Goal: Task Accomplishment & Management: Use online tool/utility

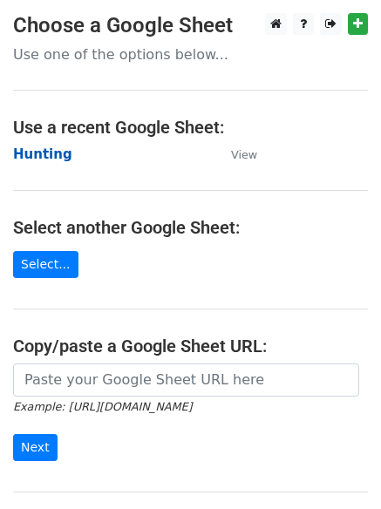
click at [35, 155] on strong "Hunting" at bounding box center [42, 154] width 59 height 16
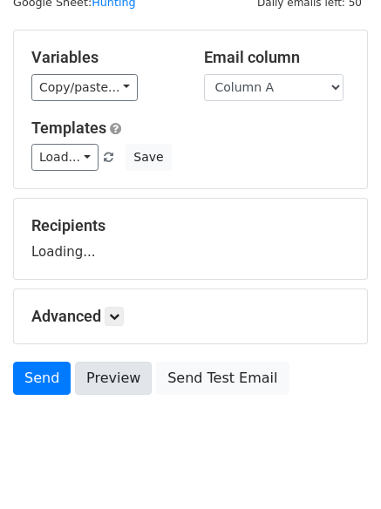
scroll to position [99, 0]
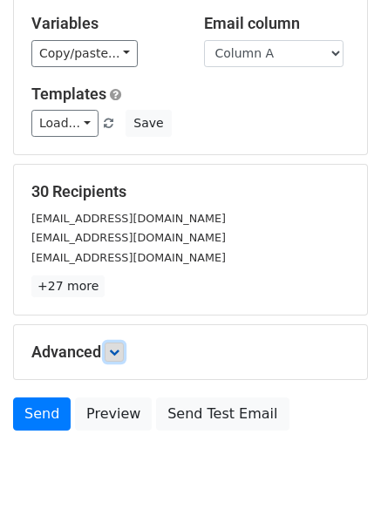
click at [124, 353] on link at bounding box center [114, 352] width 19 height 19
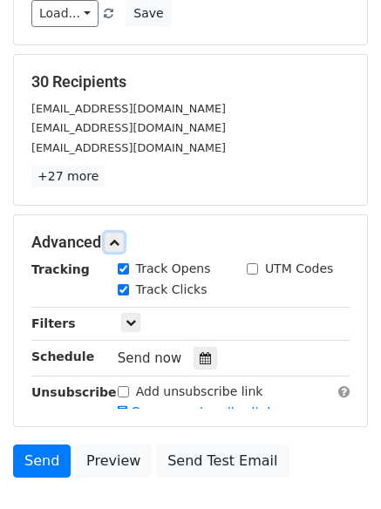
scroll to position [326, 0]
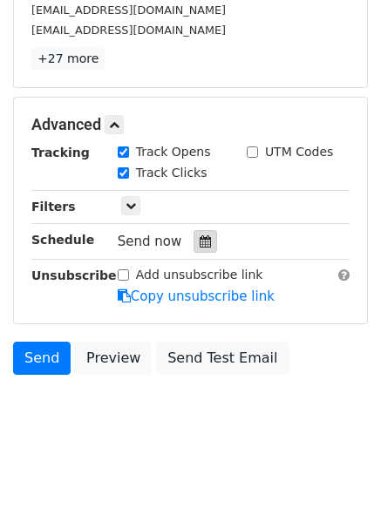
click at [196, 233] on div at bounding box center [206, 241] width 24 height 23
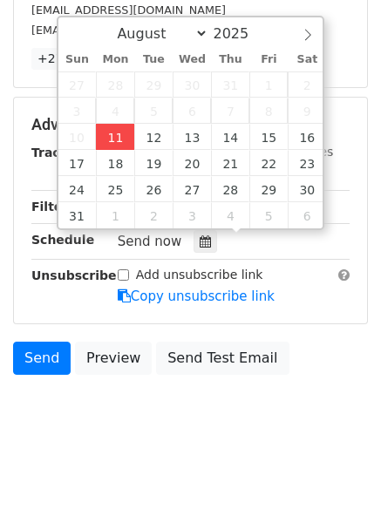
type input "2025-08-11 12:00"
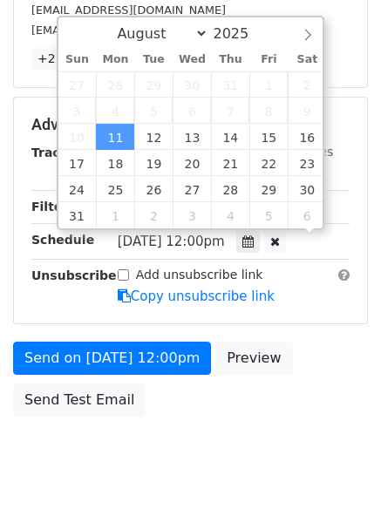
scroll to position [1, 0]
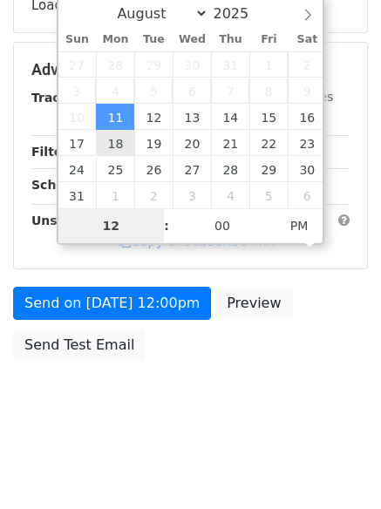
type input "4"
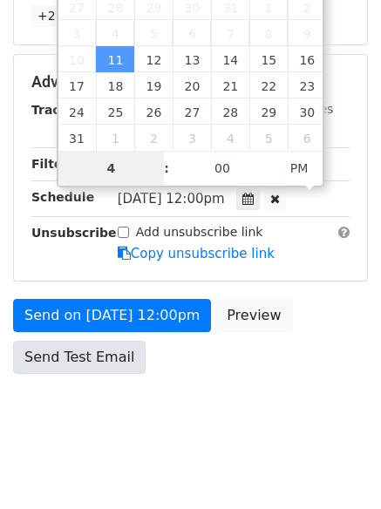
scroll to position [381, 0]
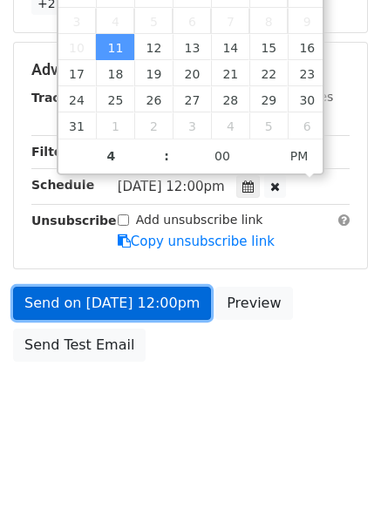
type input "2025-08-11 16:00"
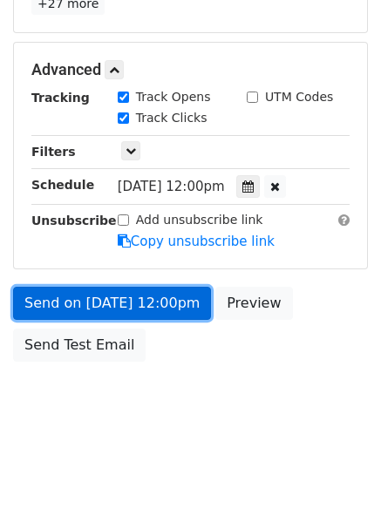
click at [110, 299] on link "Send on Aug 11 at 12:00pm" at bounding box center [112, 303] width 198 height 33
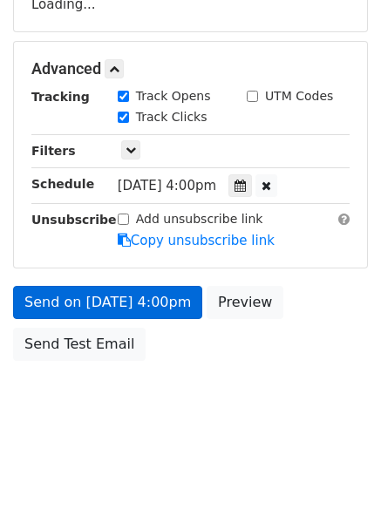
scroll to position [311, 0]
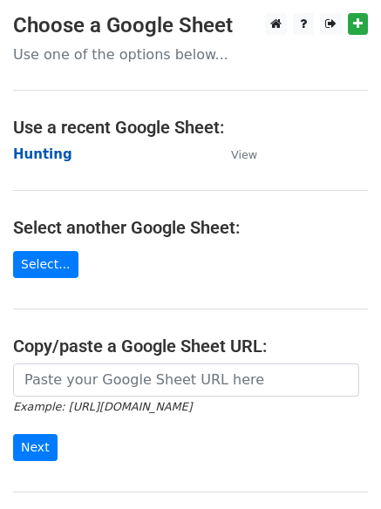
click at [56, 146] on strong "Hunting" at bounding box center [42, 154] width 59 height 16
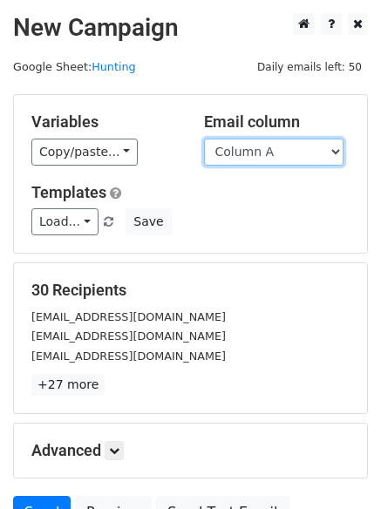
drag, startPoint x: 0, startPoint y: 0, endPoint x: 265, endPoint y: 153, distance: 306.2
click at [264, 151] on select "Column A Column B Column C" at bounding box center [273, 152] width 139 height 27
select select "Column B"
click at [204, 139] on select "Column A Column B Column C" at bounding box center [273, 152] width 139 height 27
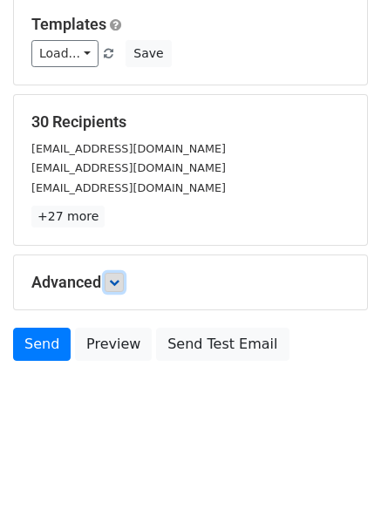
click at [111, 279] on link at bounding box center [114, 282] width 19 height 19
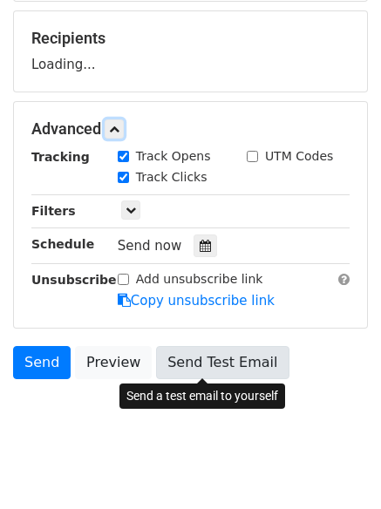
scroll to position [262, 0]
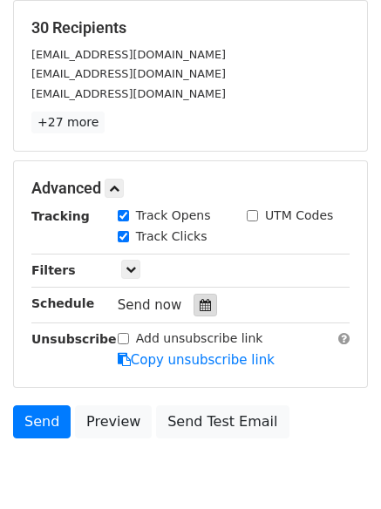
click at [200, 302] on icon at bounding box center [205, 305] width 11 height 12
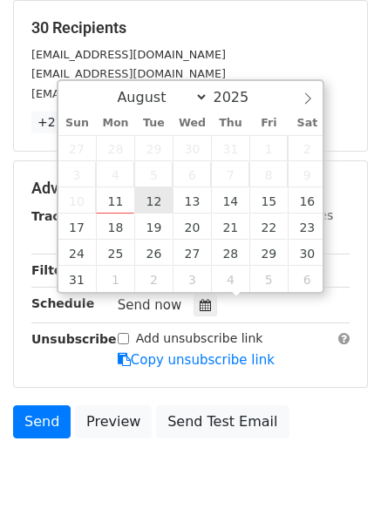
type input "2025-08-12 12:00"
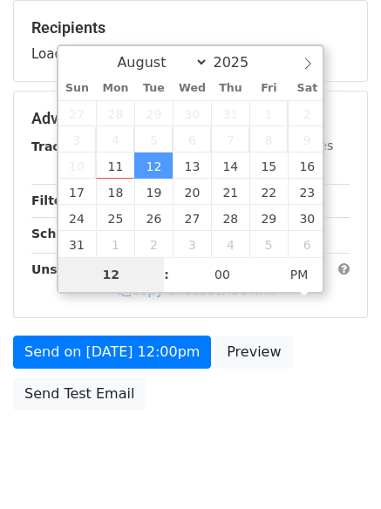
type input "5"
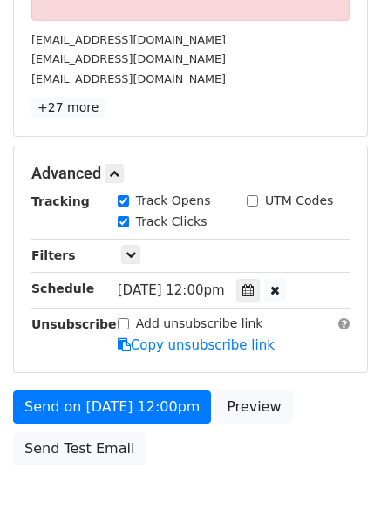
scroll to position [0, 0]
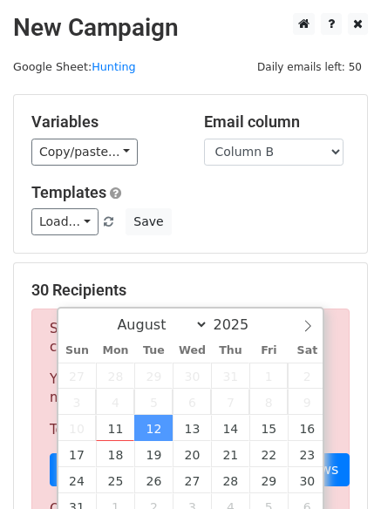
type input "2025-08-12 17:00"
type input "05"
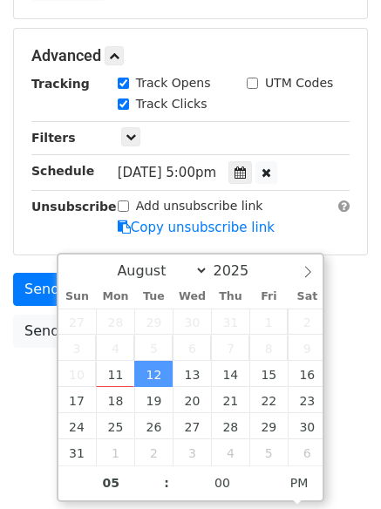
scroll to position [381, 0]
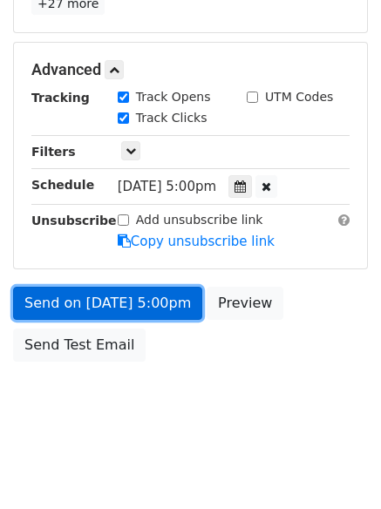
click at [117, 300] on link "Send on Aug 12 at 5:00pm" at bounding box center [107, 303] width 189 height 33
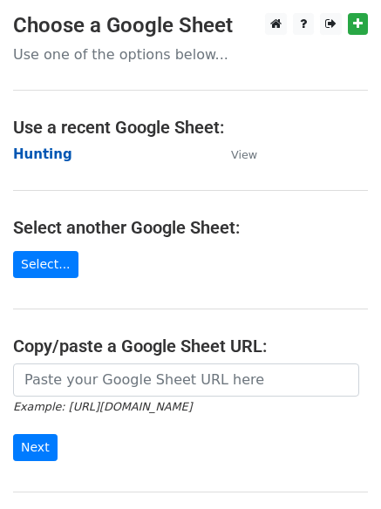
click at [42, 152] on strong "Hunting" at bounding box center [42, 154] width 59 height 16
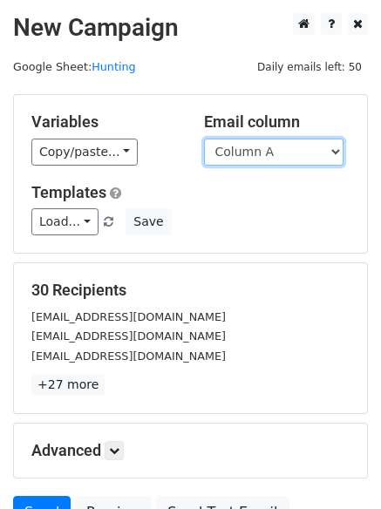
click at [279, 160] on select "Column A Column B Column C" at bounding box center [273, 152] width 139 height 27
select select "Column C"
click at [204, 139] on select "Column A Column B Column C" at bounding box center [273, 152] width 139 height 27
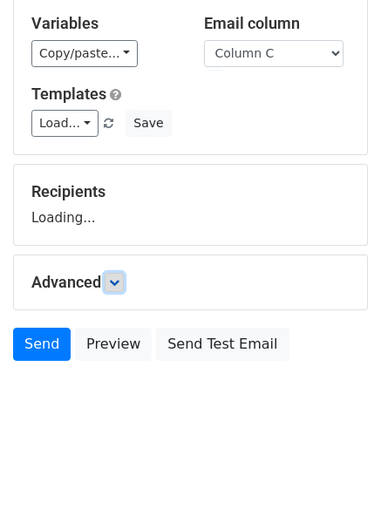
click at [111, 288] on link at bounding box center [114, 282] width 19 height 19
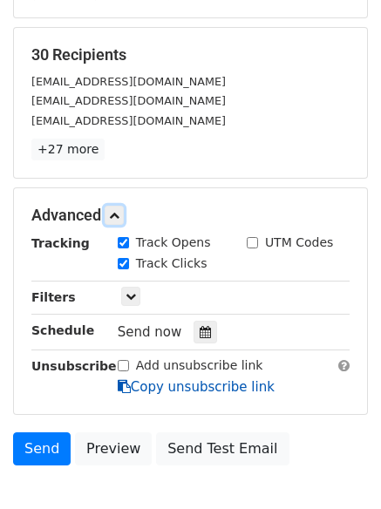
scroll to position [337, 0]
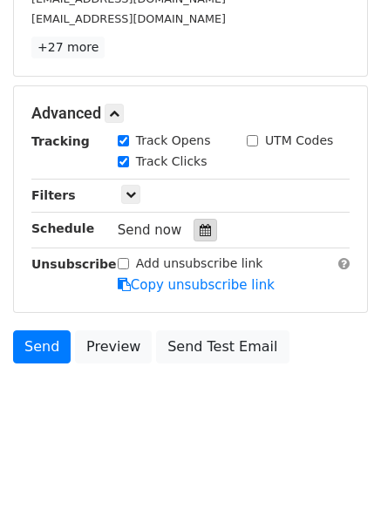
click at [205, 229] on div at bounding box center [206, 230] width 24 height 23
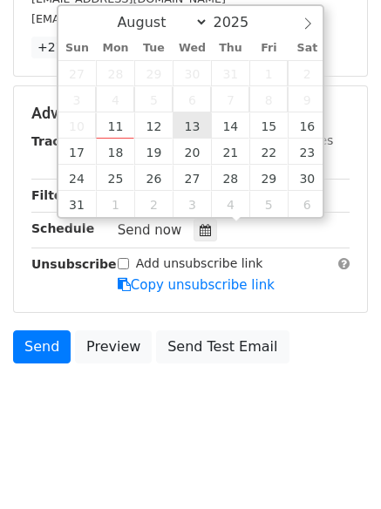
type input "[DATE] 12:00"
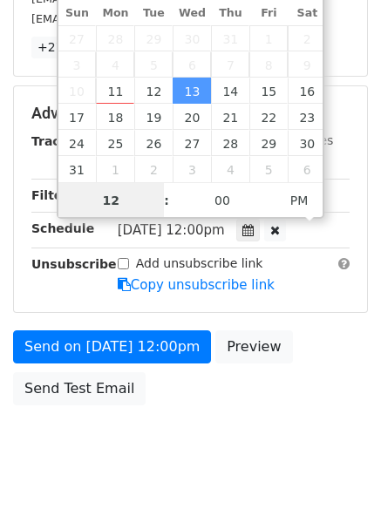
scroll to position [1, 0]
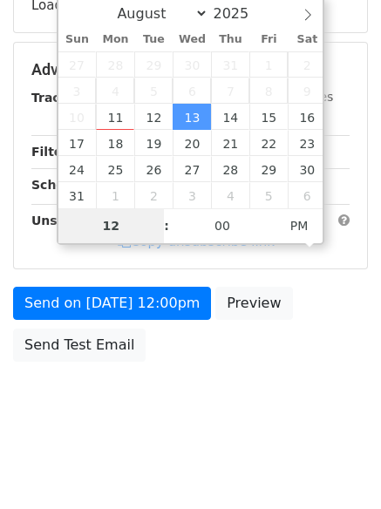
type input "6"
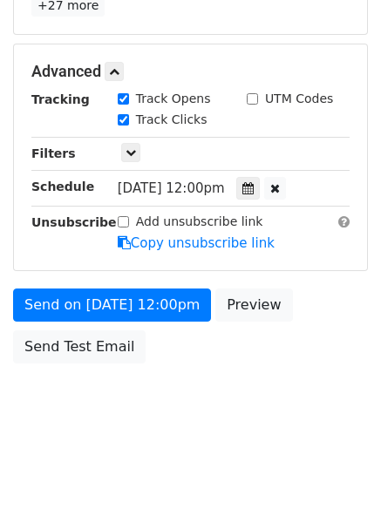
scroll to position [722, 0]
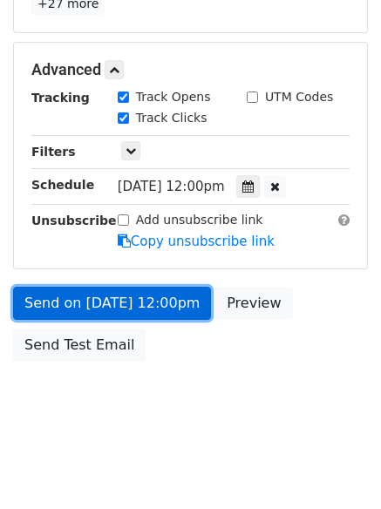
type input "[DATE] 18:00"
click at [154, 298] on link "Send on Aug 13 at 12:00pm" at bounding box center [112, 303] width 198 height 33
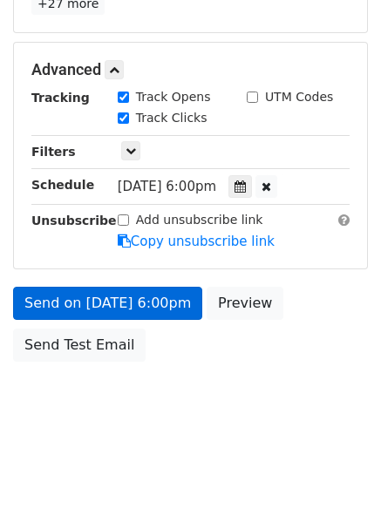
scroll to position [311, 0]
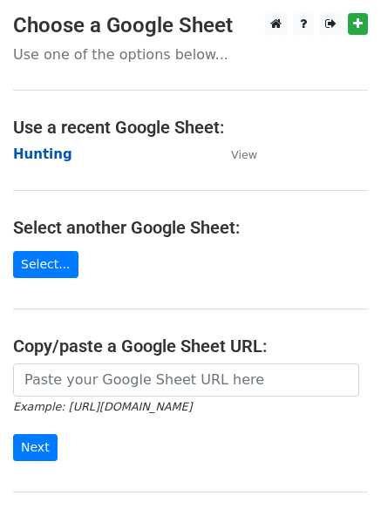
click at [46, 160] on strong "Hunting" at bounding box center [42, 154] width 59 height 16
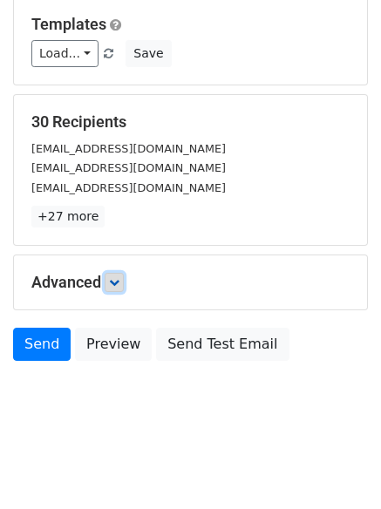
click at [119, 282] on icon at bounding box center [114, 282] width 10 height 10
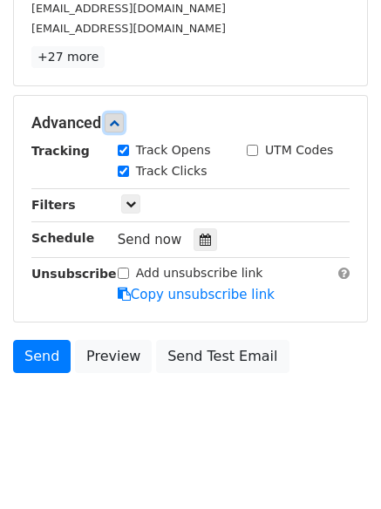
scroll to position [330, 0]
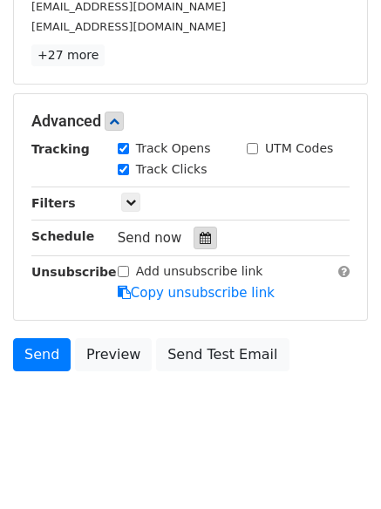
click at [203, 237] on div at bounding box center [206, 238] width 24 height 23
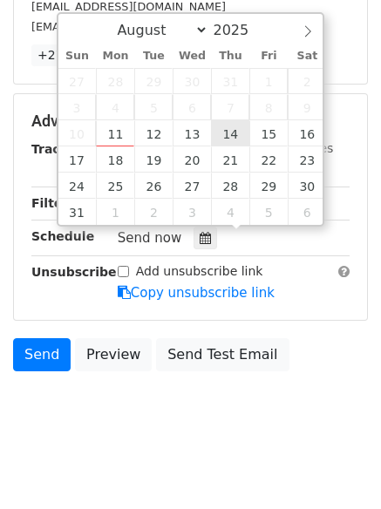
type input "2025-08-14 12:00"
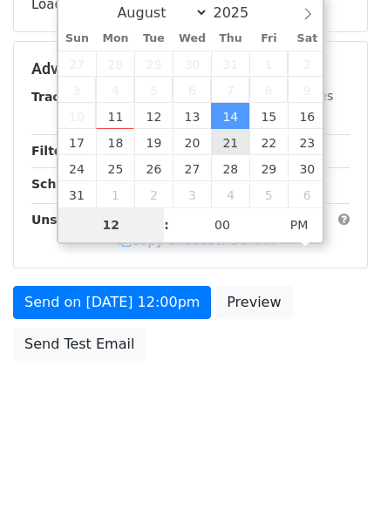
scroll to position [311, 0]
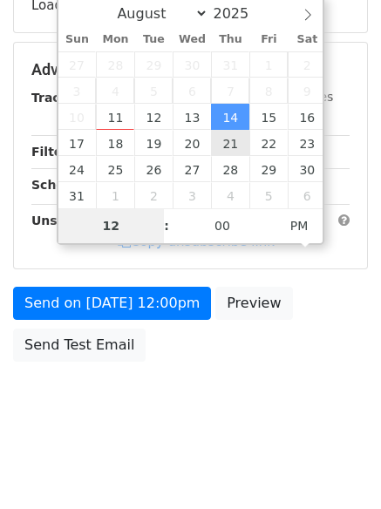
type input "7"
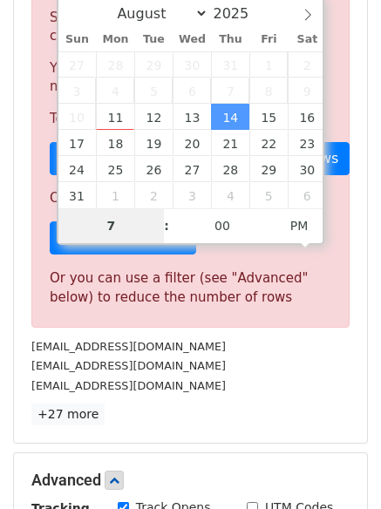
scroll to position [722, 0]
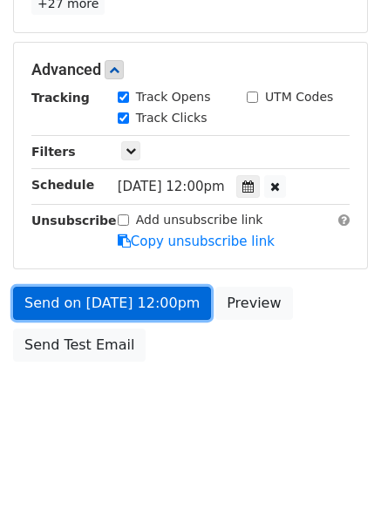
type input "2025-08-14 19:00"
click at [138, 299] on link "Send on Aug 14 at 12:00pm" at bounding box center [112, 303] width 198 height 33
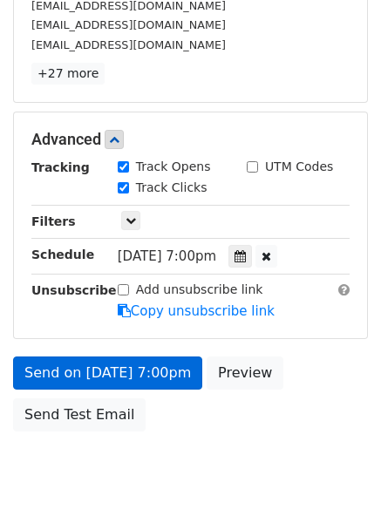
scroll to position [381, 0]
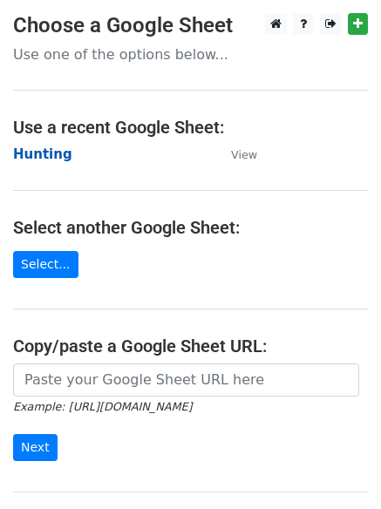
click at [45, 152] on strong "Hunting" at bounding box center [42, 154] width 59 height 16
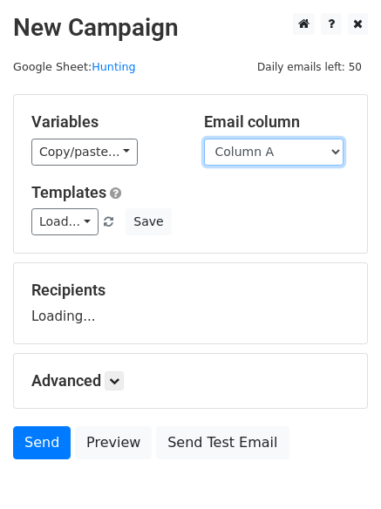
drag, startPoint x: 0, startPoint y: 0, endPoint x: 297, endPoint y: 160, distance: 337.4
click at [297, 160] on select "Column A Column B Column C" at bounding box center [273, 152] width 139 height 27
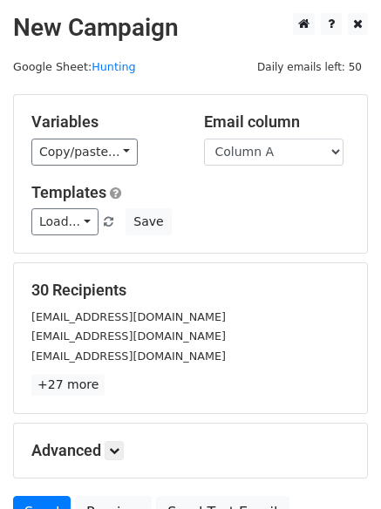
click at [270, 205] on div "Templates Load... No templates saved Save" at bounding box center [190, 209] width 344 height 53
click at [273, 165] on select "Column A Column B Column C" at bounding box center [273, 152] width 139 height 27
select select "Column B"
click at [204, 139] on select "Column A Column B Column C" at bounding box center [273, 152] width 139 height 27
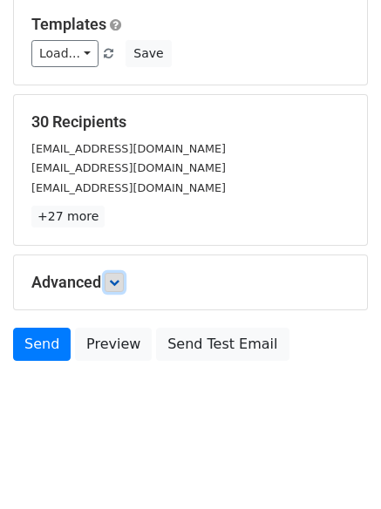
click at [114, 279] on icon at bounding box center [114, 282] width 10 height 10
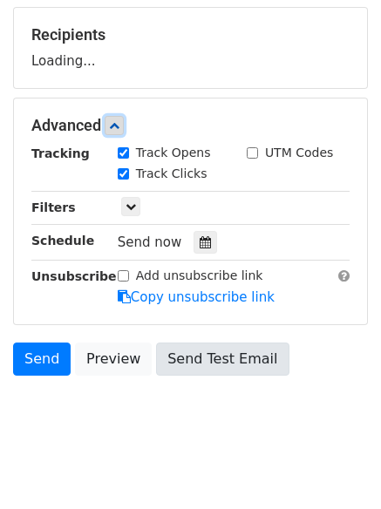
scroll to position [268, 0]
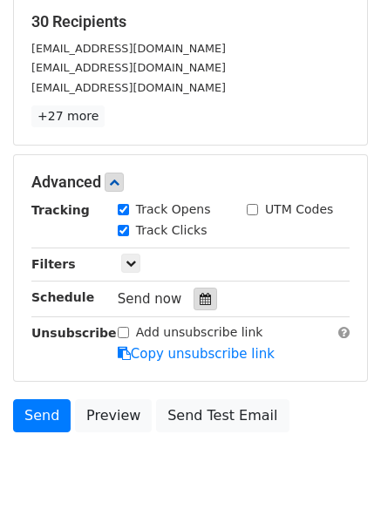
click at [200, 296] on icon at bounding box center [205, 299] width 11 height 12
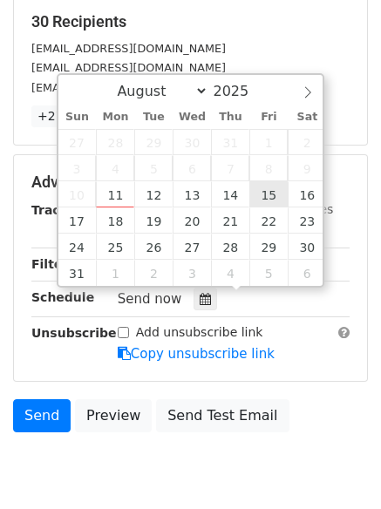
type input "2025-08-15 12:00"
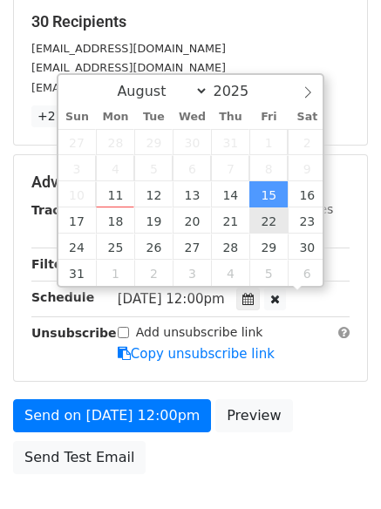
scroll to position [1, 0]
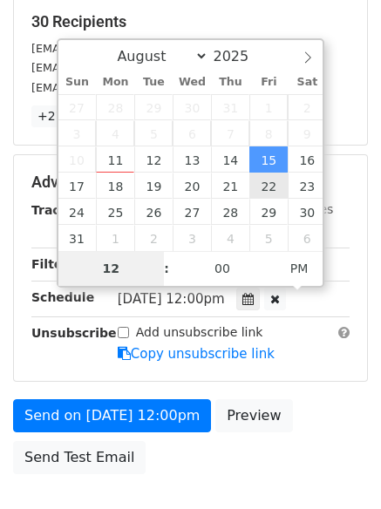
type input "8"
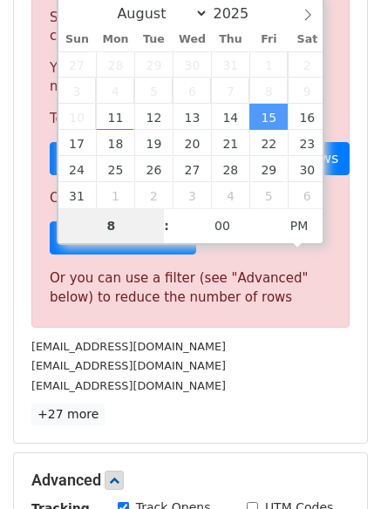
scroll to position [722, 0]
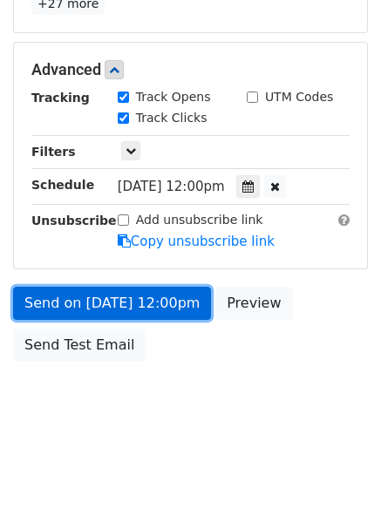
type input "2025-08-15 20:00"
click at [132, 292] on link "Send on Aug 15 at 12:00pm" at bounding box center [112, 303] width 198 height 33
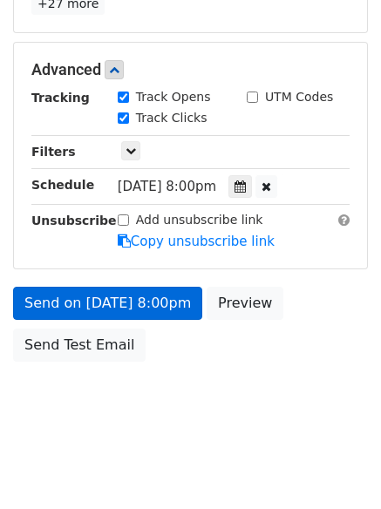
scroll to position [311, 0]
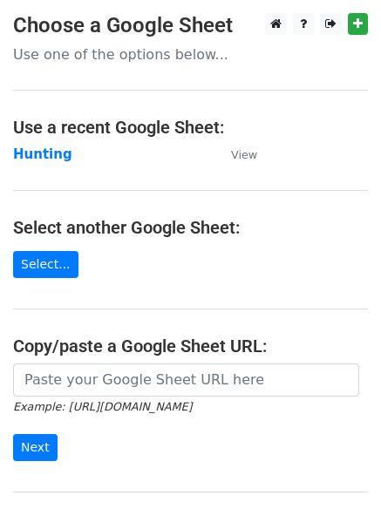
click at [39, 142] on main "Choose a Google Sheet Use one of the options below... Use a recent Google Sheet…" at bounding box center [190, 283] width 381 height 541
click at [44, 157] on strong "Hunting" at bounding box center [42, 154] width 59 height 16
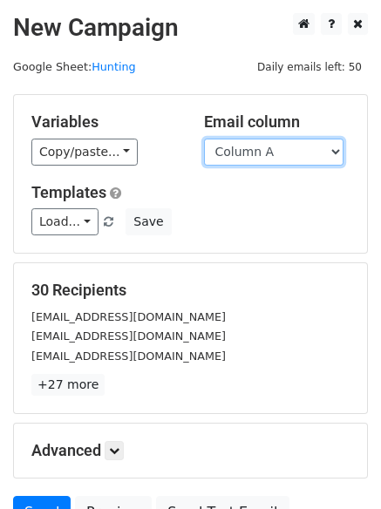
click at [282, 161] on select "Column A Column B Column C" at bounding box center [273, 152] width 139 height 27
select select "Column C"
click at [204, 139] on select "Column A Column B Column C" at bounding box center [273, 152] width 139 height 27
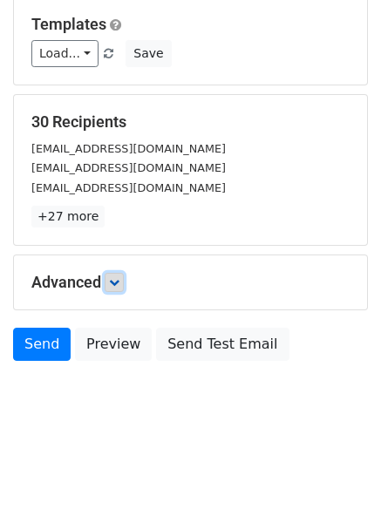
scroll to position [99, 0]
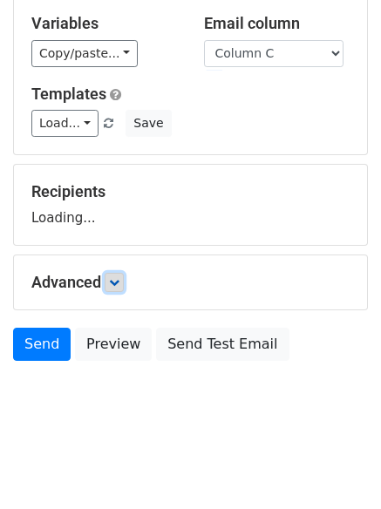
click at [124, 280] on link at bounding box center [114, 282] width 19 height 19
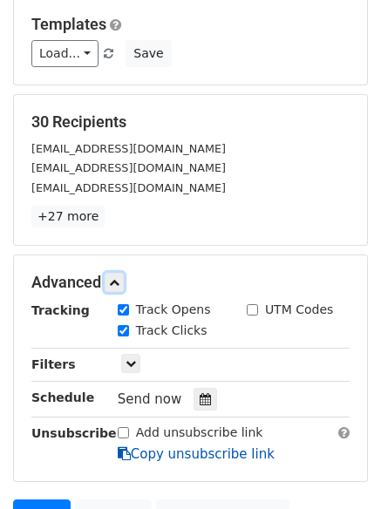
scroll to position [339, 0]
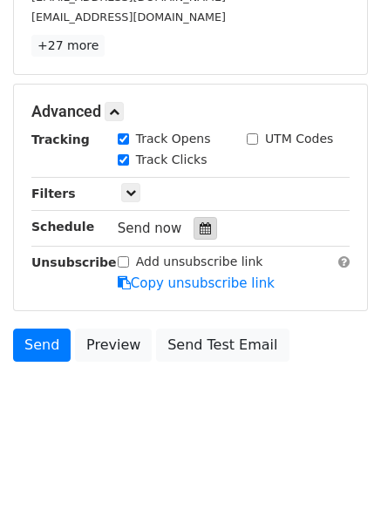
click at [200, 231] on icon at bounding box center [205, 228] width 11 height 12
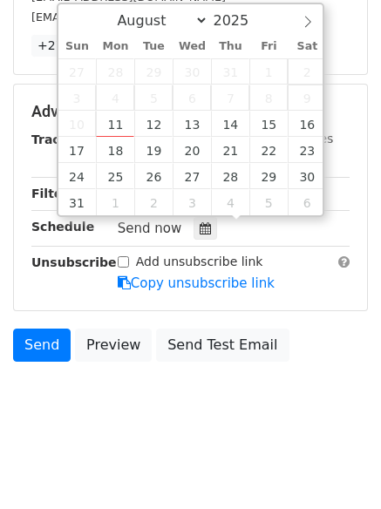
click at [307, 110] on span "9" at bounding box center [307, 98] width 38 height 26
type input "[DATE] 12:00"
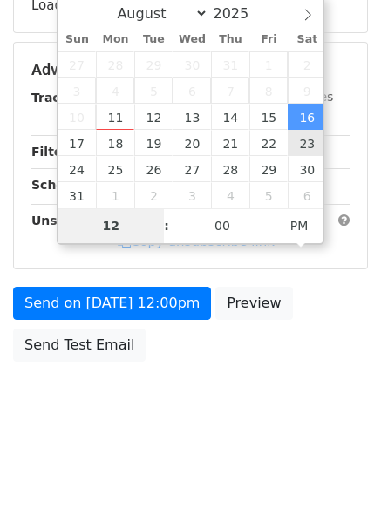
type input "9"
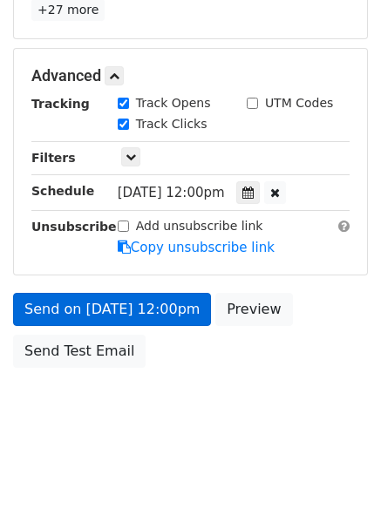
scroll to position [722, 0]
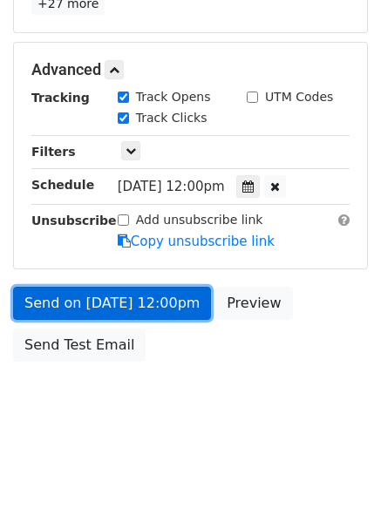
type input "[DATE] 21:00"
click at [119, 298] on link "Send on [DATE] 12:00pm" at bounding box center [112, 303] width 198 height 33
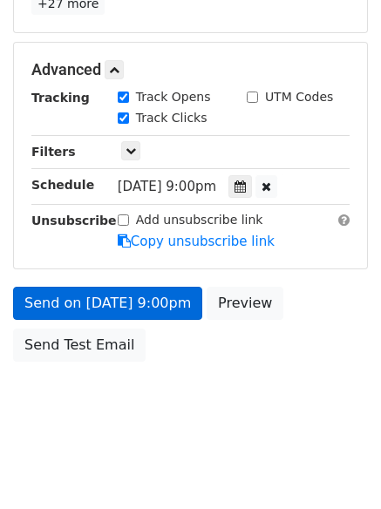
scroll to position [311, 0]
